Goal: Information Seeking & Learning: Understand process/instructions

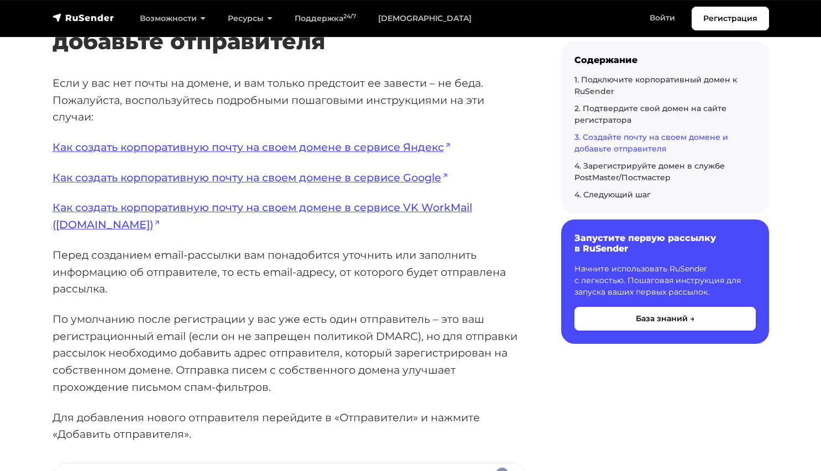
scroll to position [2177, 0]
click at [101, 318] on p "По умолчанию после регистрации у вас уже есть один отправитель – это ваш регист…" at bounding box center [289, 352] width 473 height 85
click at [94, 295] on p "Перед созданием email-рассылки вам понадобится уточнить или заполнить информаци…" at bounding box center [289, 271] width 473 height 51
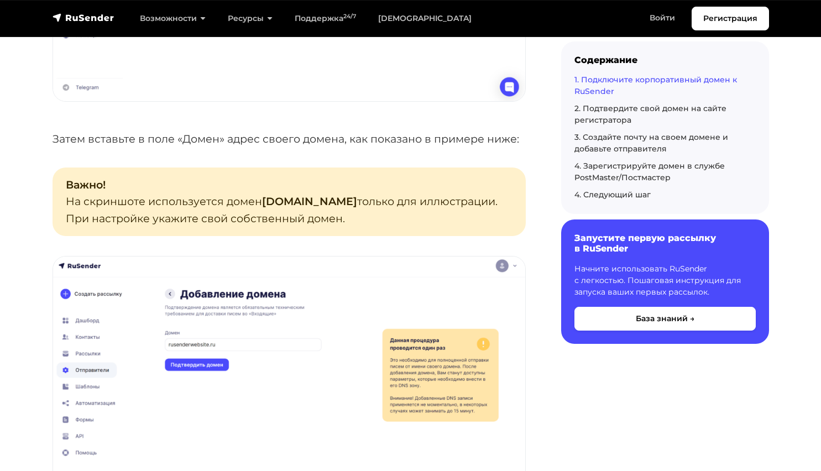
scroll to position [739, 0]
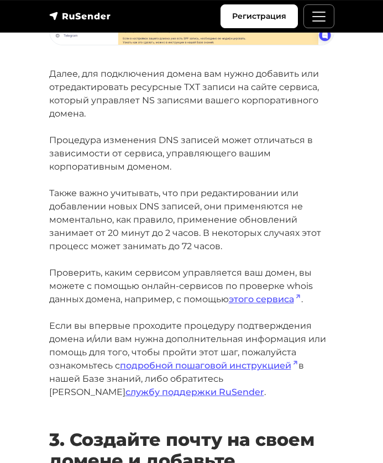
scroll to position [1504, 0]
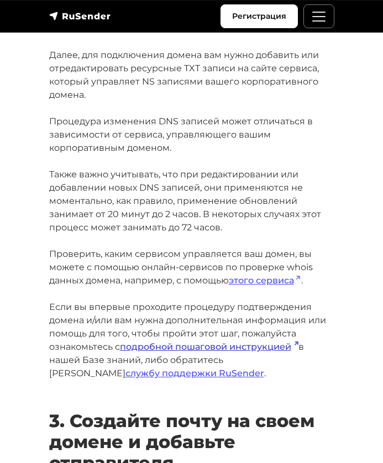
click at [184, 349] on link "подробной пошаговой инструкцией" at bounding box center [209, 347] width 179 height 11
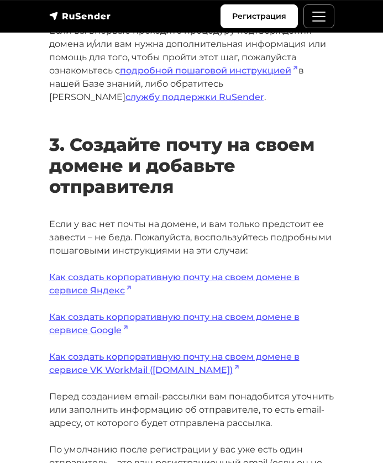
scroll to position [1782, 0]
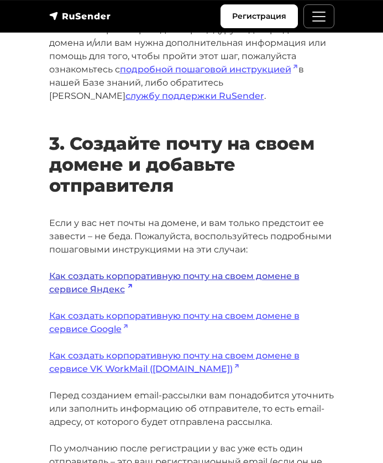
click at [85, 278] on link "Как создать корпоративную почту на своем домене в сервисе Яндекс" at bounding box center [174, 283] width 250 height 24
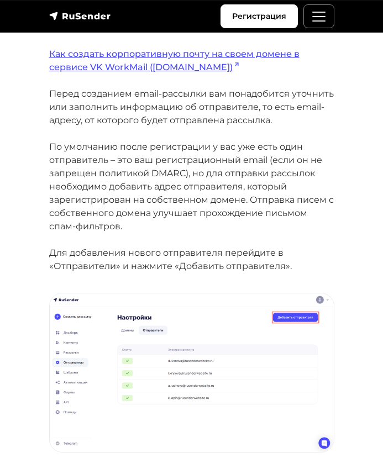
scroll to position [2084, 0]
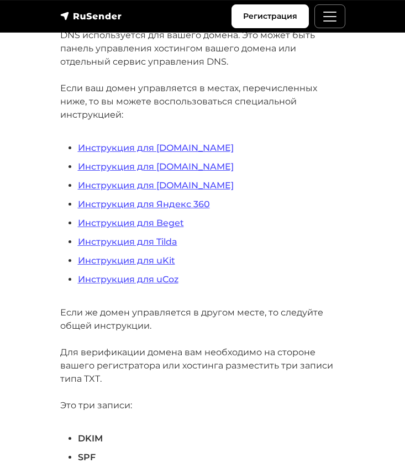
scroll to position [269, 0]
click at [125, 143] on link "Инструкция для REG.RU" at bounding box center [156, 148] width 156 height 11
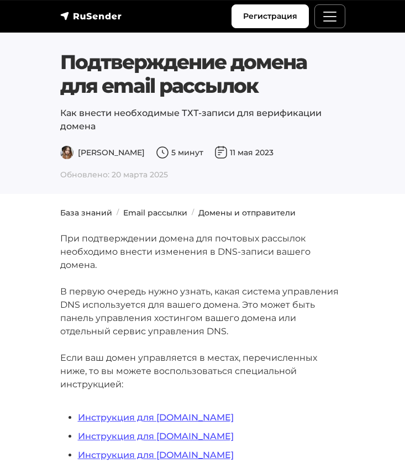
scroll to position [222, 0]
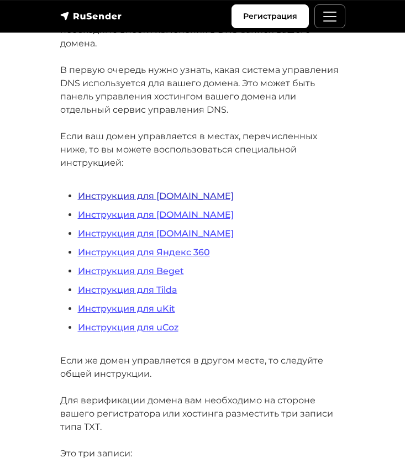
click at [138, 191] on link "Инструкция для REG.RU" at bounding box center [156, 196] width 156 height 11
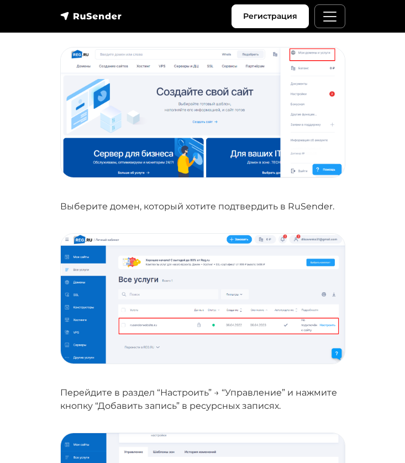
scroll to position [598, 0]
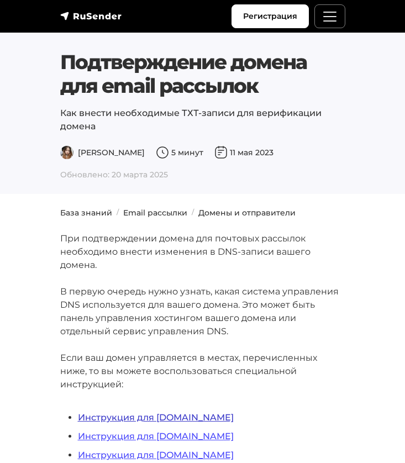
click at [124, 412] on link "Инструкция для [DOMAIN_NAME]" at bounding box center [156, 417] width 156 height 11
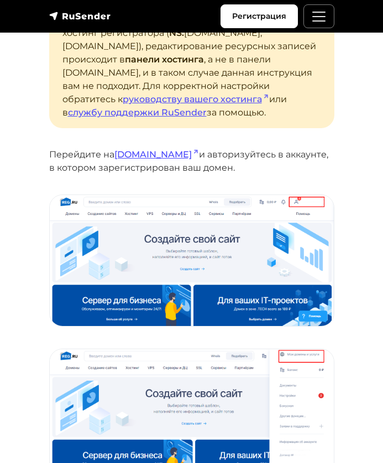
scroll to position [296, 0]
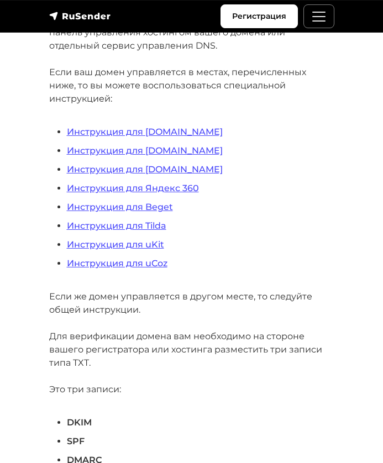
scroll to position [285, 0]
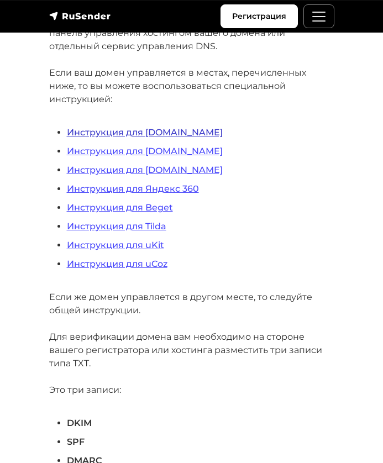
click at [147, 127] on link "Инструкция для REG.RU" at bounding box center [145, 132] width 156 height 11
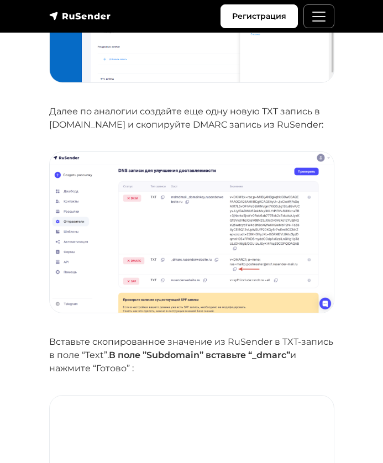
scroll to position [1943, 0]
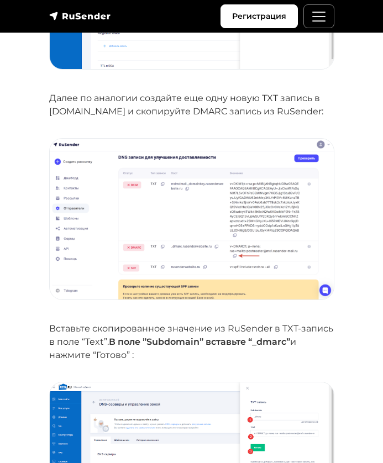
click at [238, 203] on img at bounding box center [192, 219] width 284 height 161
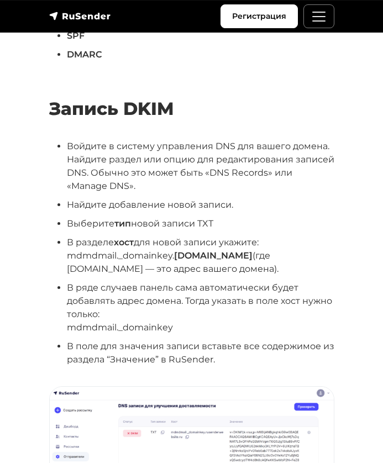
scroll to position [692, 0]
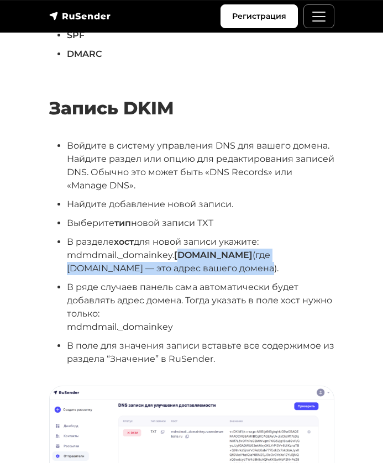
drag, startPoint x: 182, startPoint y: 261, endPoint x: 180, endPoint y: 238, distance: 22.8
click at [180, 238] on li "В разделе хост для новой записи укажите: mdmdmail._domainkey. [DOMAIN_NAME] (гд…" at bounding box center [201, 255] width 268 height 40
click at [174, 261] on li "В разделе хост для новой записи укажите: mdmdmail._domainkey. namesite.ru (где …" at bounding box center [201, 255] width 268 height 40
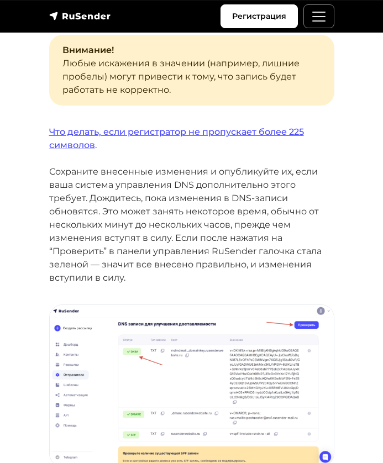
scroll to position [1228, 0]
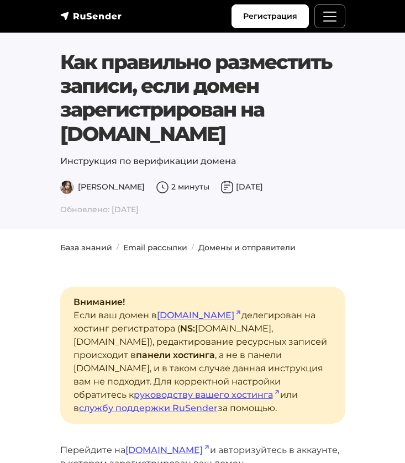
scroll to position [598, 0]
